Goal: Task Accomplishment & Management: Use online tool/utility

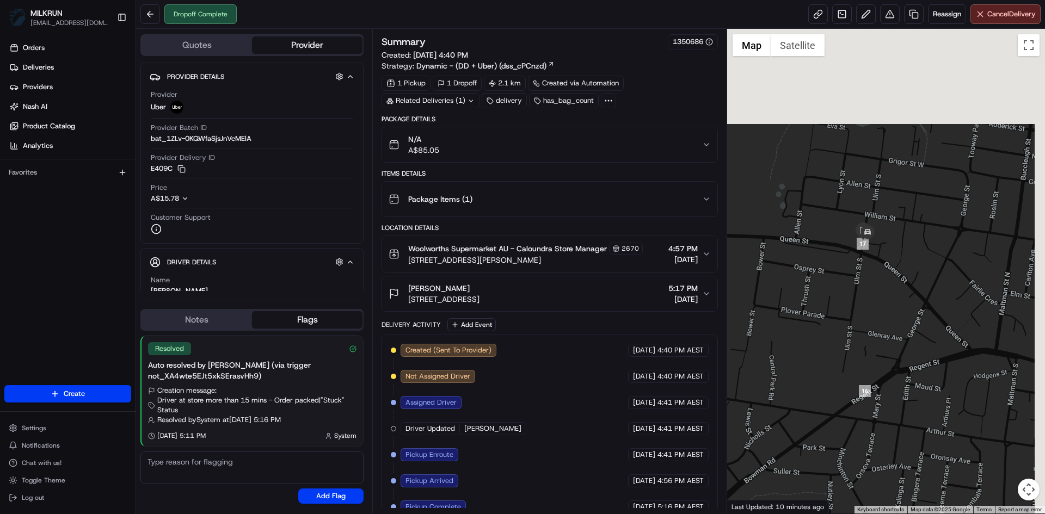
drag, startPoint x: 982, startPoint y: 206, endPoint x: 821, endPoint y: 352, distance: 217.3
click at [821, 352] on div at bounding box center [886, 271] width 318 height 485
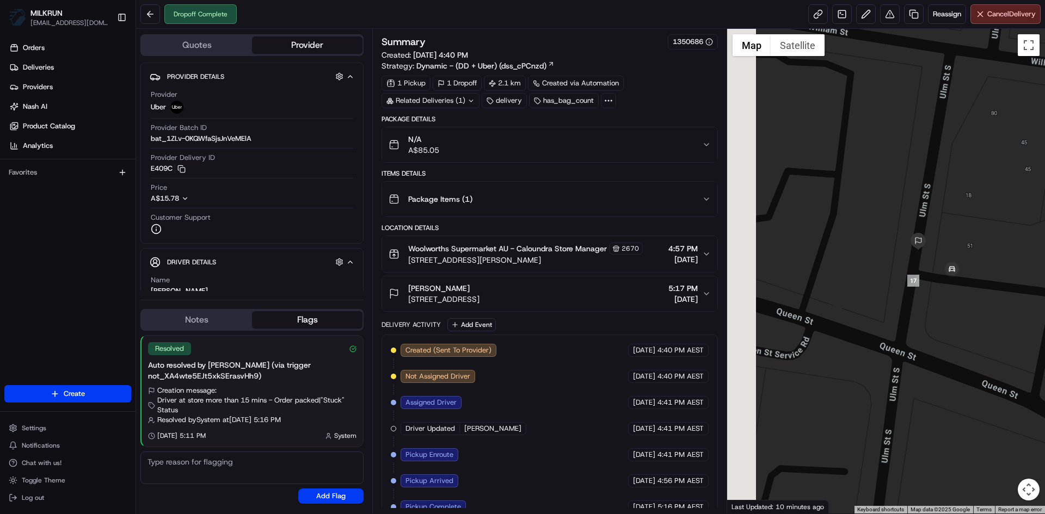
drag, startPoint x: 759, startPoint y: 218, endPoint x: 987, endPoint y: 388, distance: 284.4
click at [987, 388] on div at bounding box center [886, 271] width 318 height 485
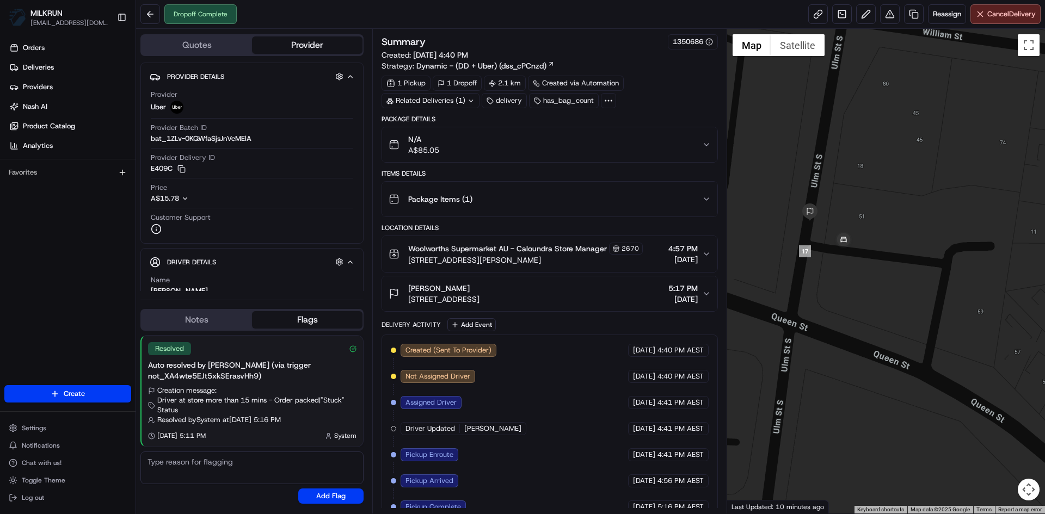
drag, startPoint x: 983, startPoint y: 377, endPoint x: 894, endPoint y: 348, distance: 94.2
click at [894, 348] on div at bounding box center [886, 271] width 318 height 485
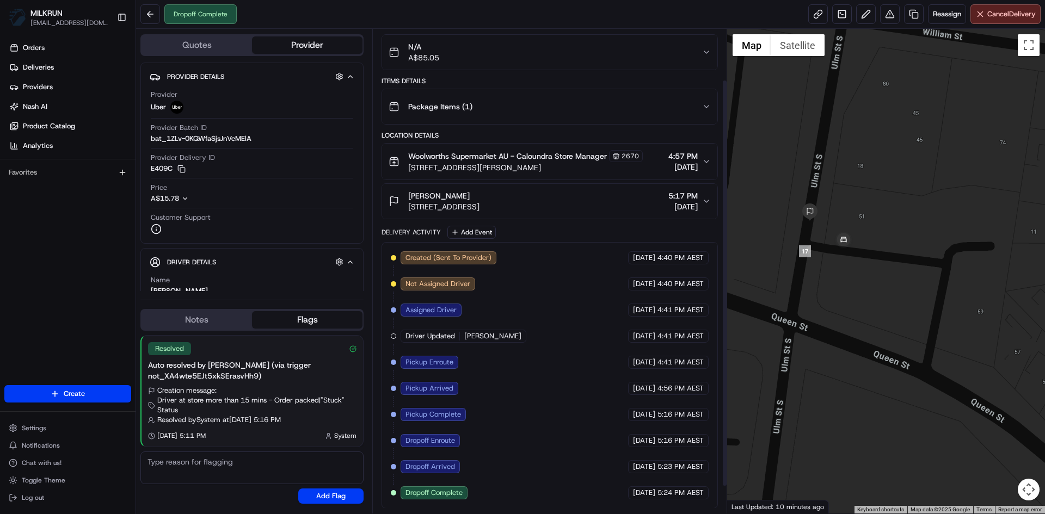
scroll to position [93, 0]
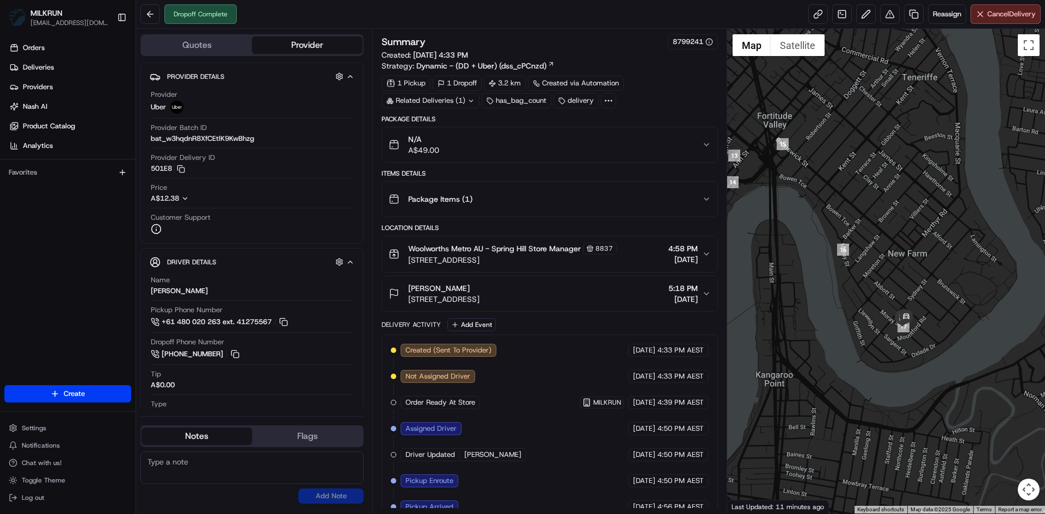
drag, startPoint x: 863, startPoint y: 296, endPoint x: 776, endPoint y: 278, distance: 88.8
click at [776, 278] on div at bounding box center [886, 271] width 318 height 485
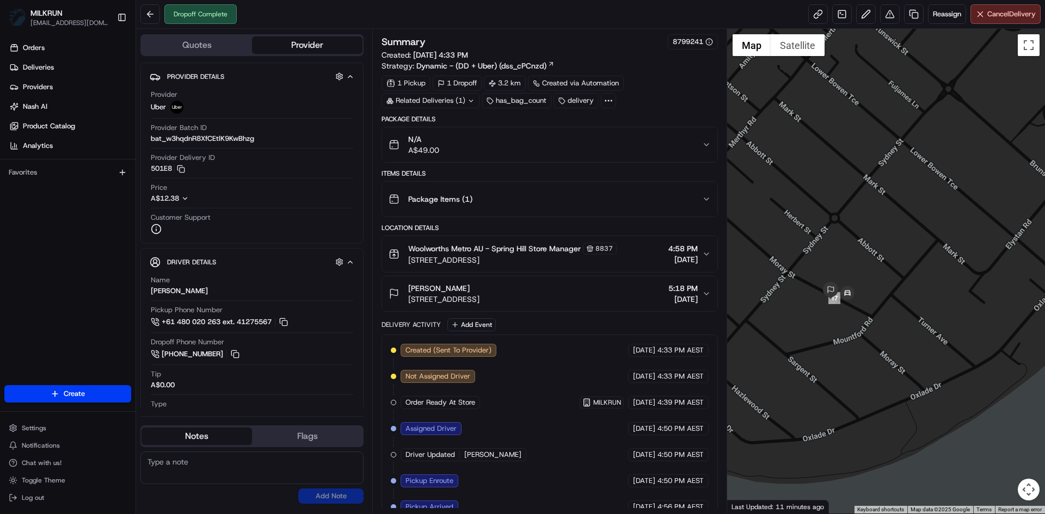
drag, startPoint x: 949, startPoint y: 370, endPoint x: 887, endPoint y: 207, distance: 174.7
click at [887, 207] on div at bounding box center [886, 271] width 318 height 485
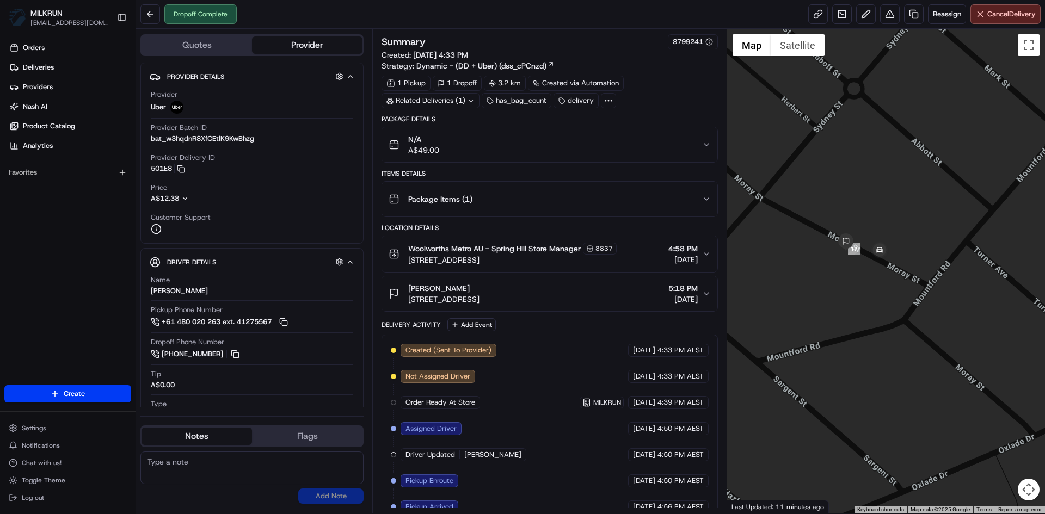
drag, startPoint x: 842, startPoint y: 321, endPoint x: 934, endPoint y: 336, distance: 93.2
click at [934, 346] on div at bounding box center [886, 271] width 318 height 485
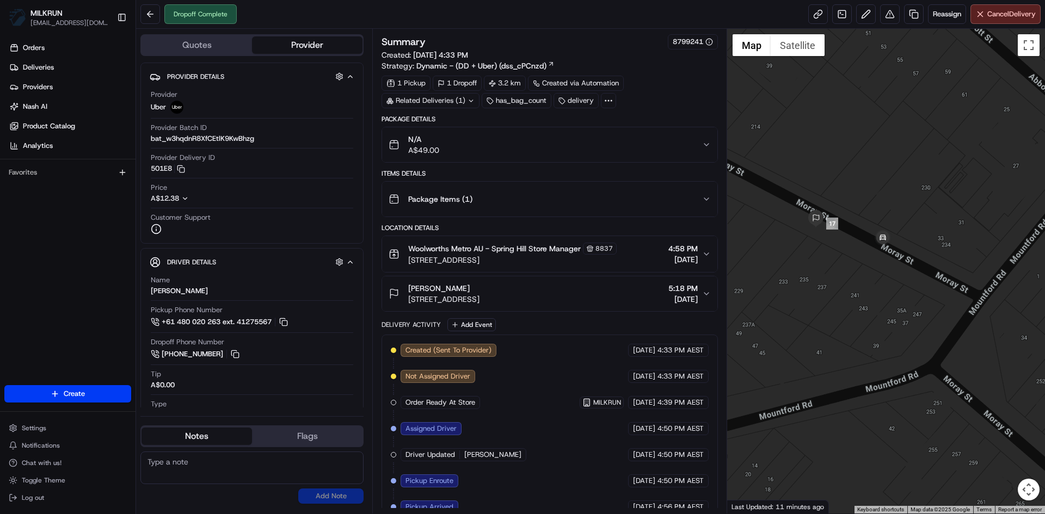
drag, startPoint x: 852, startPoint y: 303, endPoint x: 900, endPoint y: 309, distance: 48.8
click at [900, 309] on div at bounding box center [886, 271] width 318 height 485
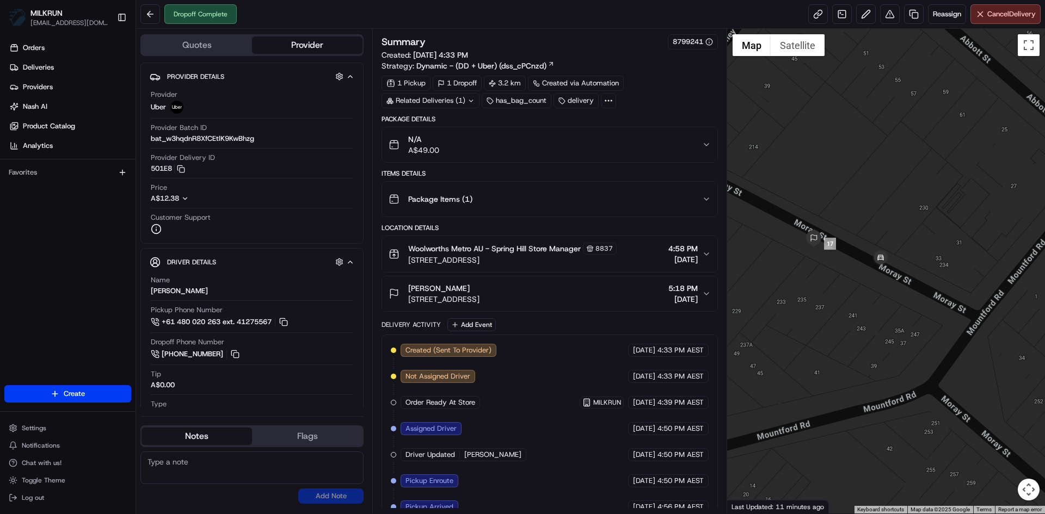
drag, startPoint x: 817, startPoint y: 285, endPoint x: 815, endPoint y: 308, distance: 22.4
click at [815, 308] on div at bounding box center [886, 271] width 318 height 485
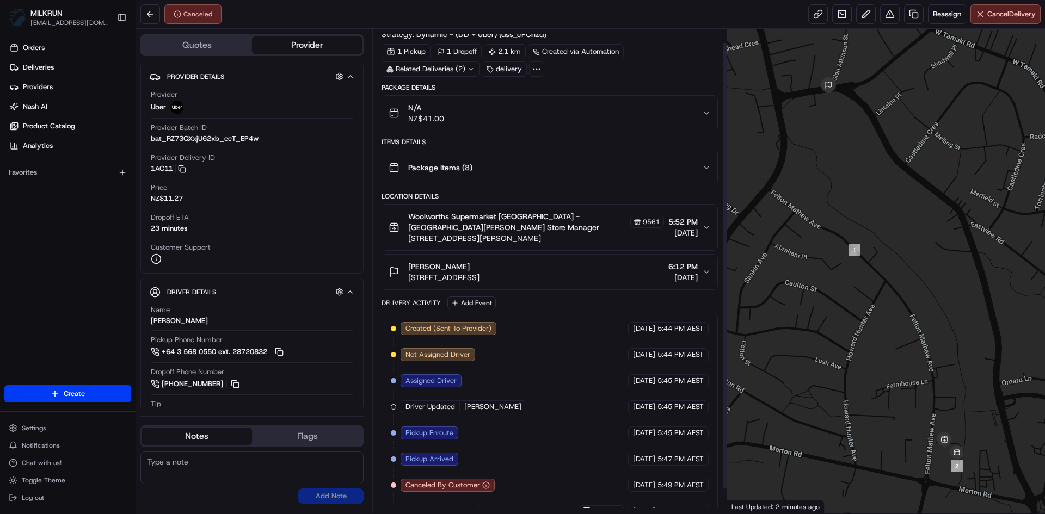
scroll to position [41, 0]
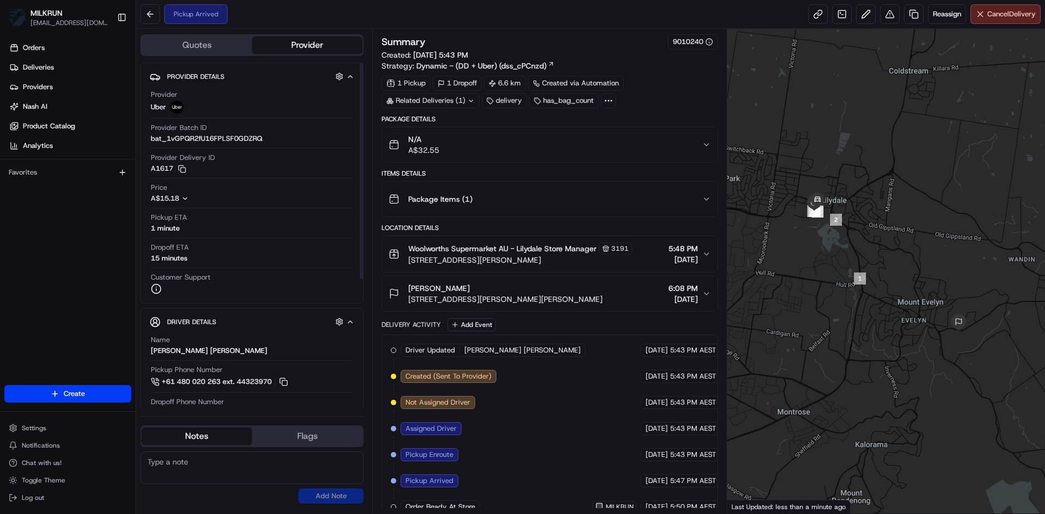
scroll to position [15, 0]
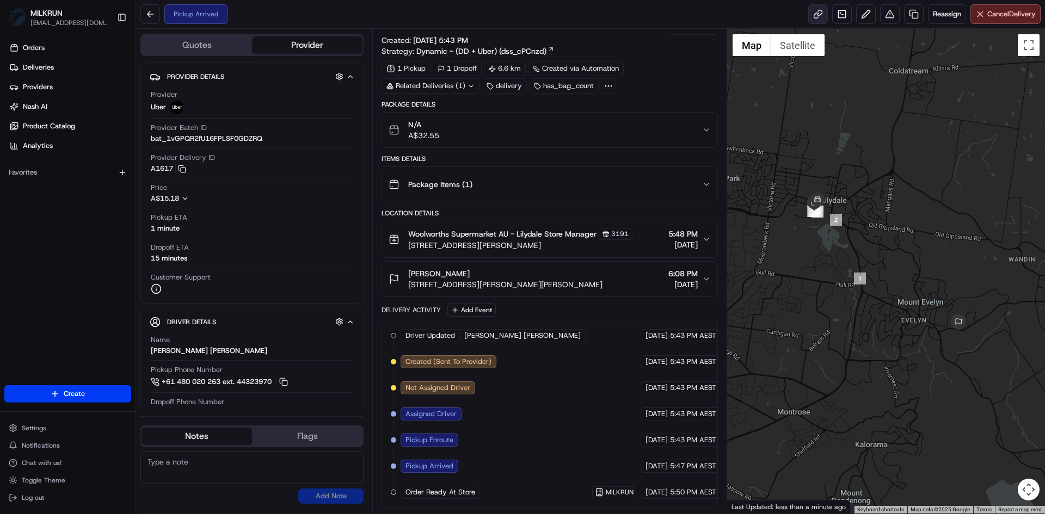
click at [815, 9] on link at bounding box center [818, 14] width 20 height 20
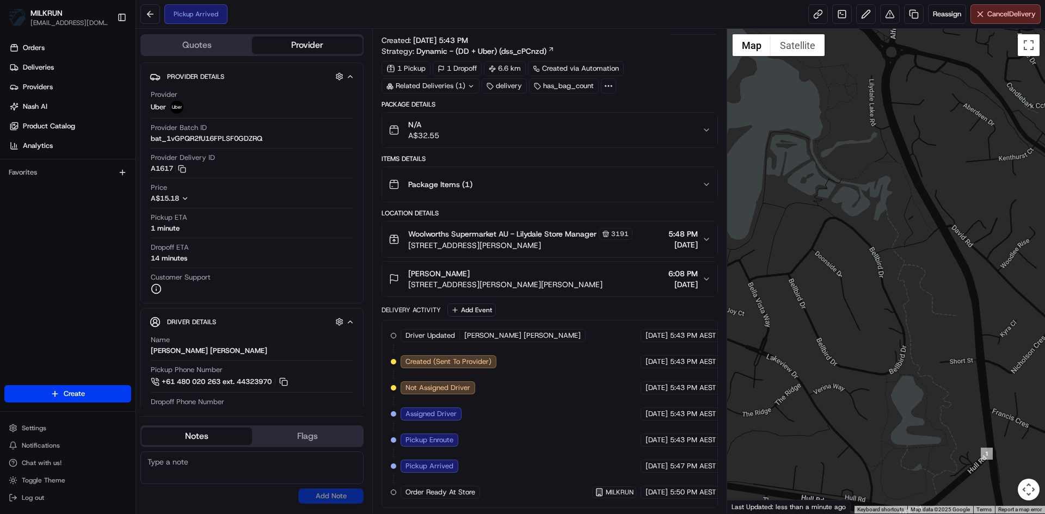
click at [175, 469] on textarea at bounding box center [251, 468] width 223 height 33
drag, startPoint x: 328, startPoint y: 462, endPoint x: 340, endPoint y: 465, distance: 11.9
click at [340, 465] on textarea "Can you please collect and deliver this order ASAP, the driver" at bounding box center [251, 468] width 223 height 33
drag, startPoint x: 353, startPoint y: 461, endPoint x: 329, endPoint y: 465, distance: 24.2
click at [329, 465] on textarea "Can you please collect and deliver this order ASAP, driver" at bounding box center [251, 468] width 223 height 33
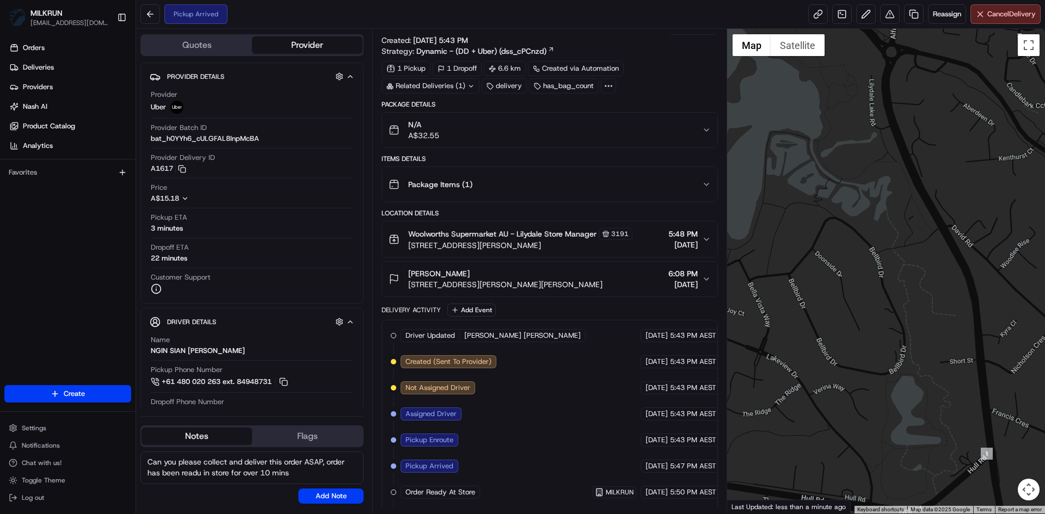
click at [202, 473] on textarea "Can you please collect and deliver this order ASAP, order has been readu in sto…" at bounding box center [251, 468] width 223 height 33
type textarea "Can you please collect and deliver this order ASAP, order has been ready in sto…"
click at [344, 498] on button "Add Note" at bounding box center [330, 496] width 65 height 15
